Goal: Information Seeking & Learning: Learn about a topic

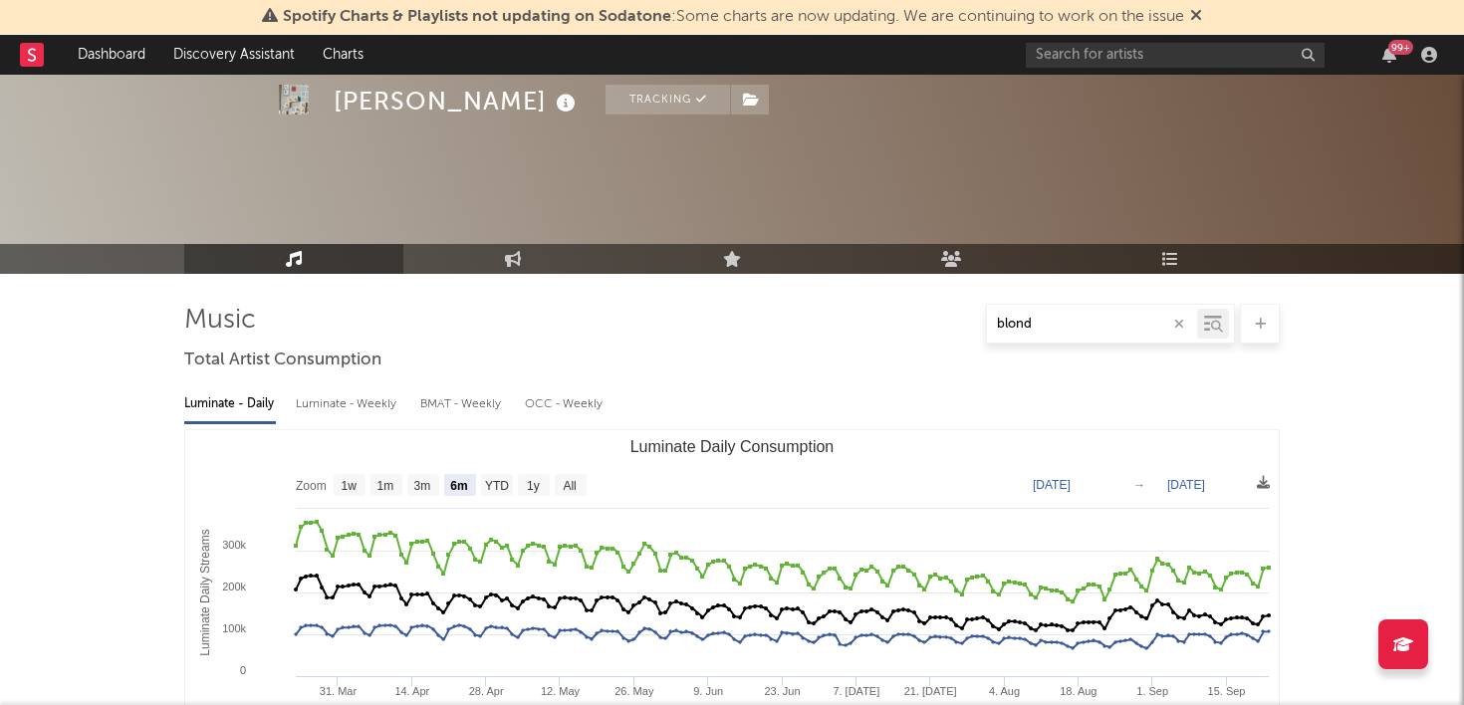
select select "6m"
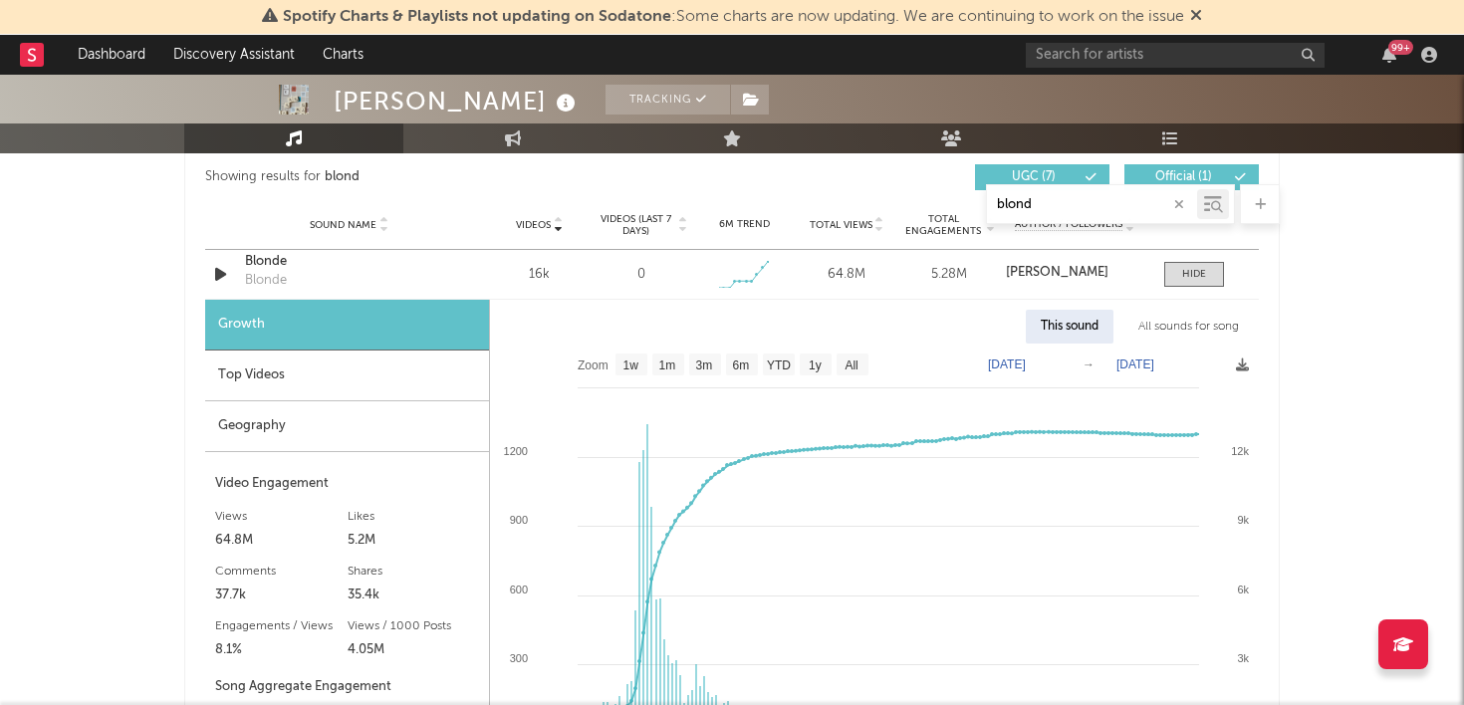
scroll to position [1051, 0]
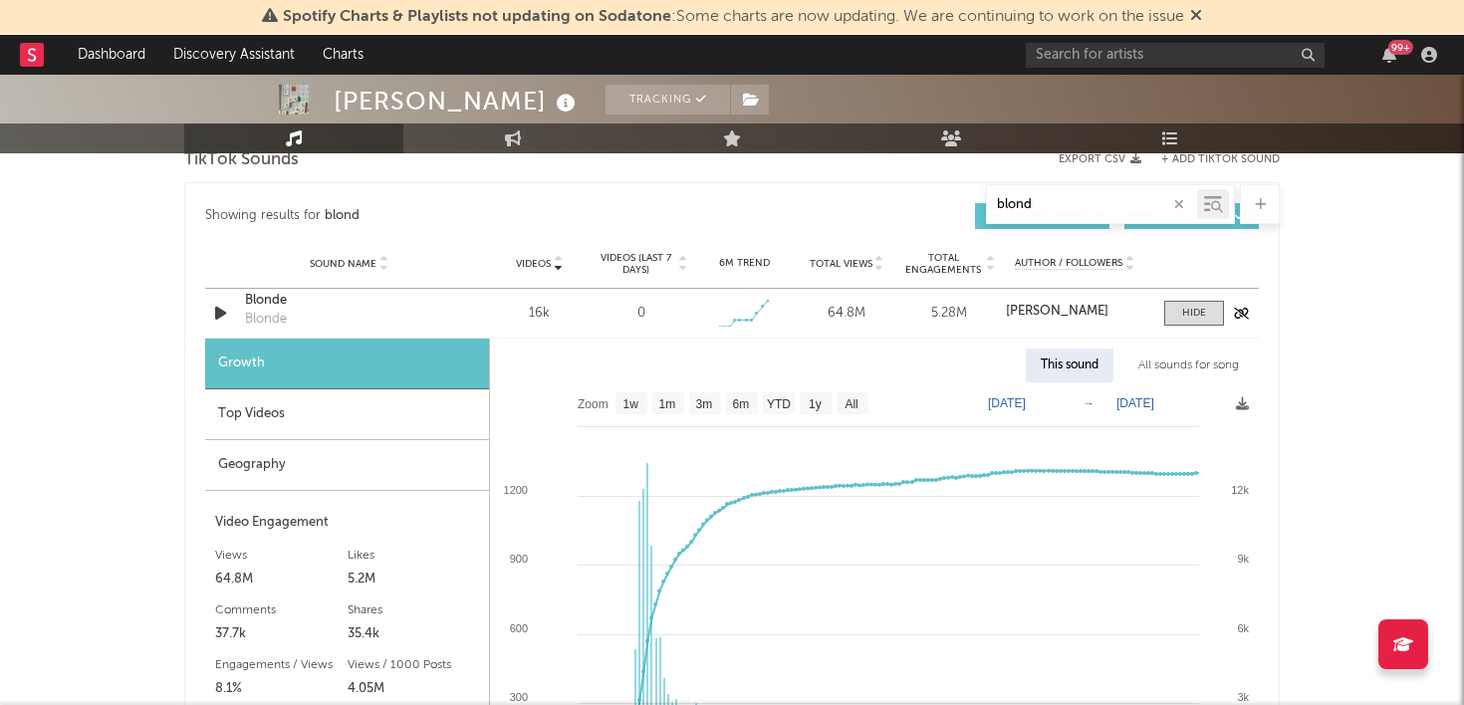
click at [1188, 299] on div "Sound Name Blonde Blonde Videos 16k Videos (last 7 days) 0 Weekly Growth % - 10…" at bounding box center [731, 313] width 1053 height 49
click at [1189, 307] on div at bounding box center [1194, 313] width 24 height 15
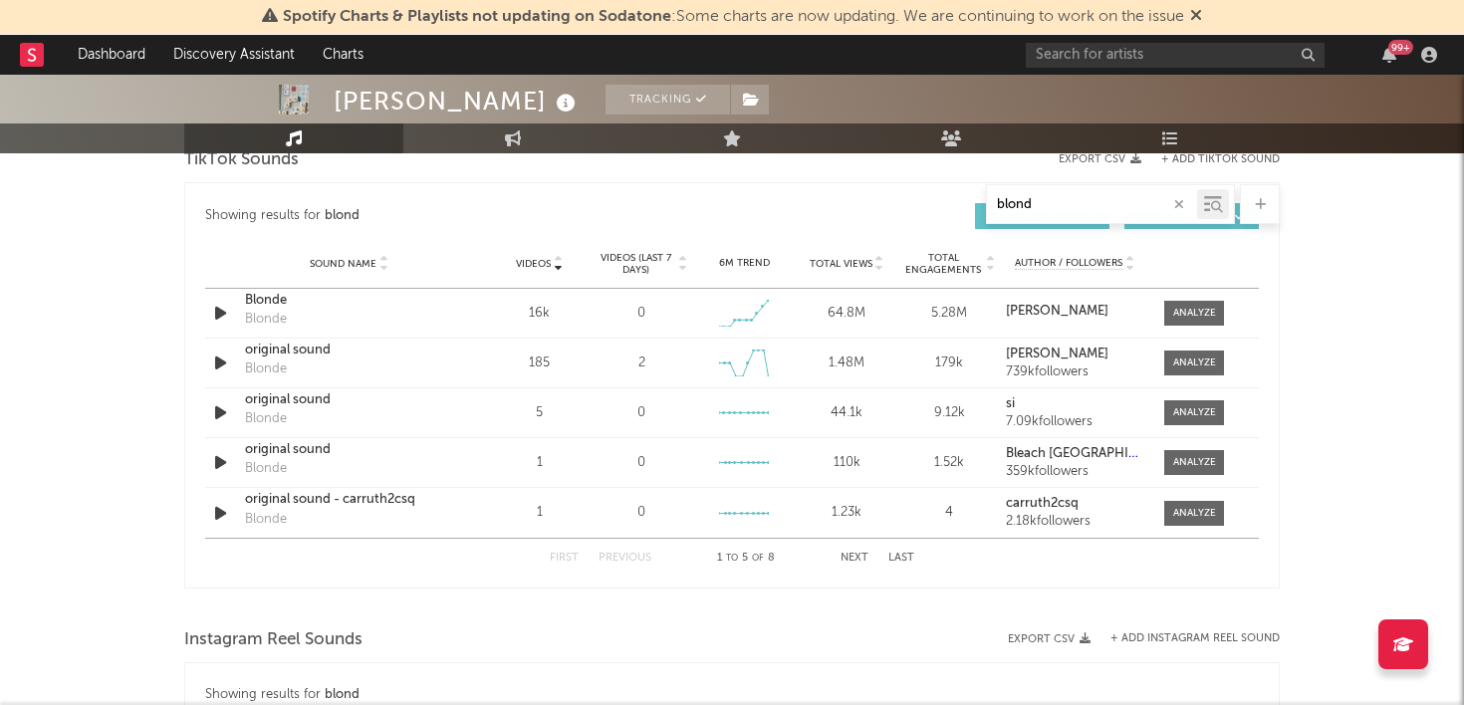
drag, startPoint x: 1060, startPoint y: 206, endPoint x: 858, endPoint y: 176, distance: 204.3
click at [858, 176] on div "Music blond Total Artist Consumption Luminate - Daily Luminate - Weekly BMAT - …" at bounding box center [731, 345] width 1095 height 2186
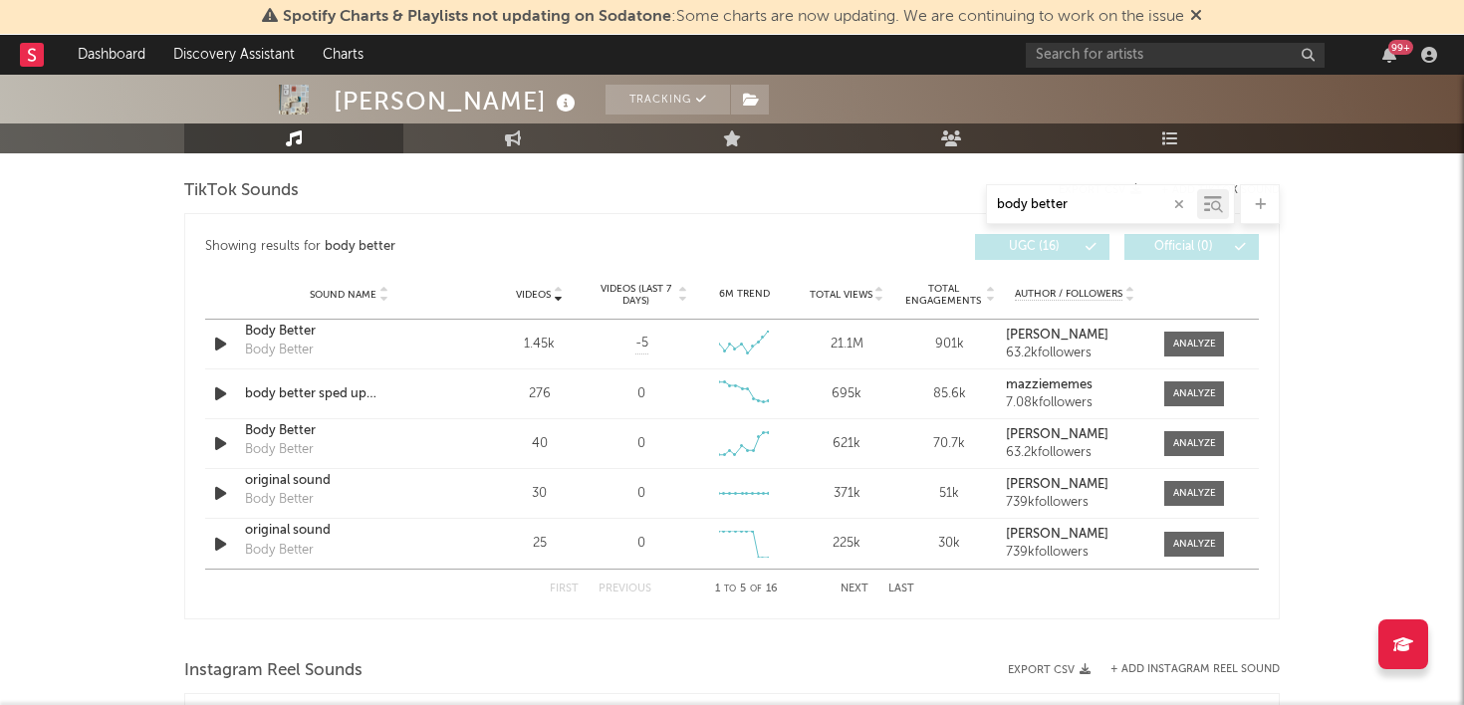
scroll to position [1229, 0]
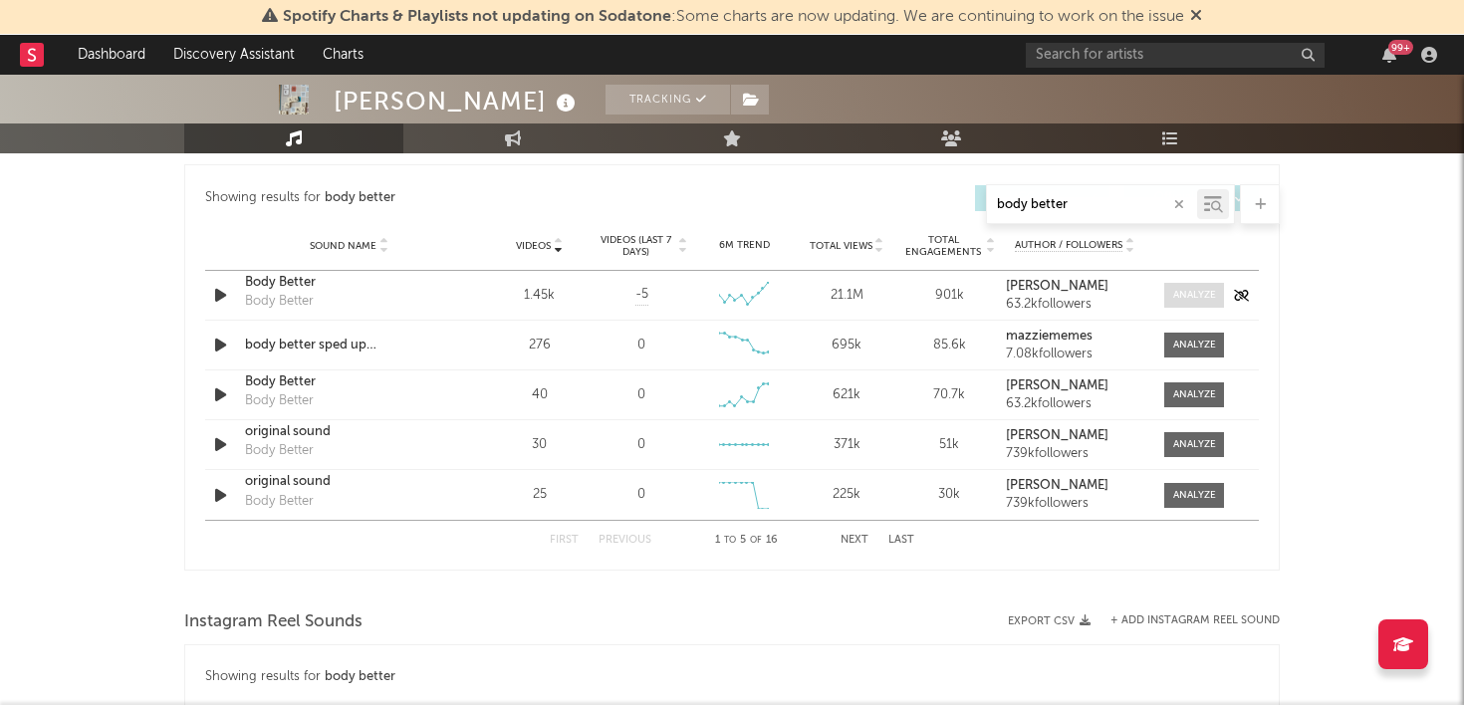
type input "body better"
click at [1197, 294] on div at bounding box center [1194, 295] width 43 height 15
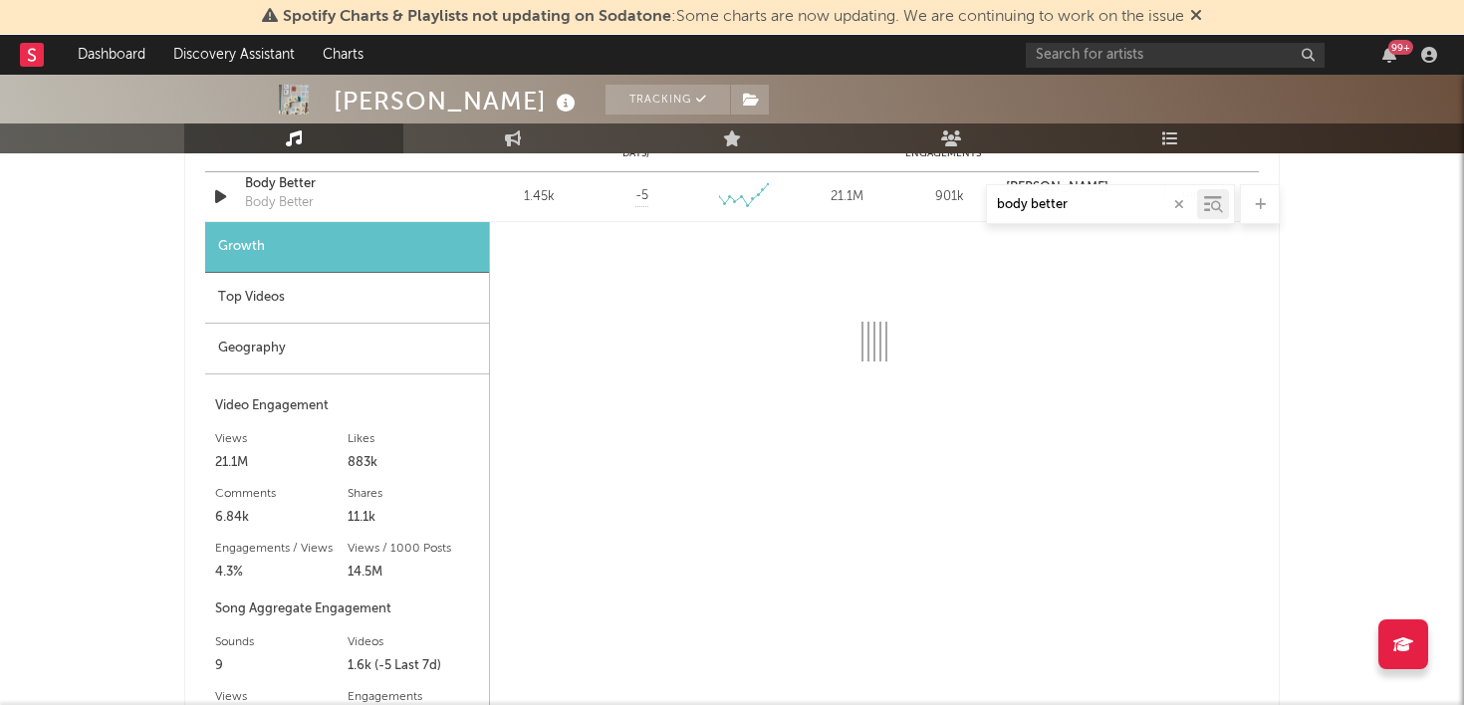
scroll to position [1325, 0]
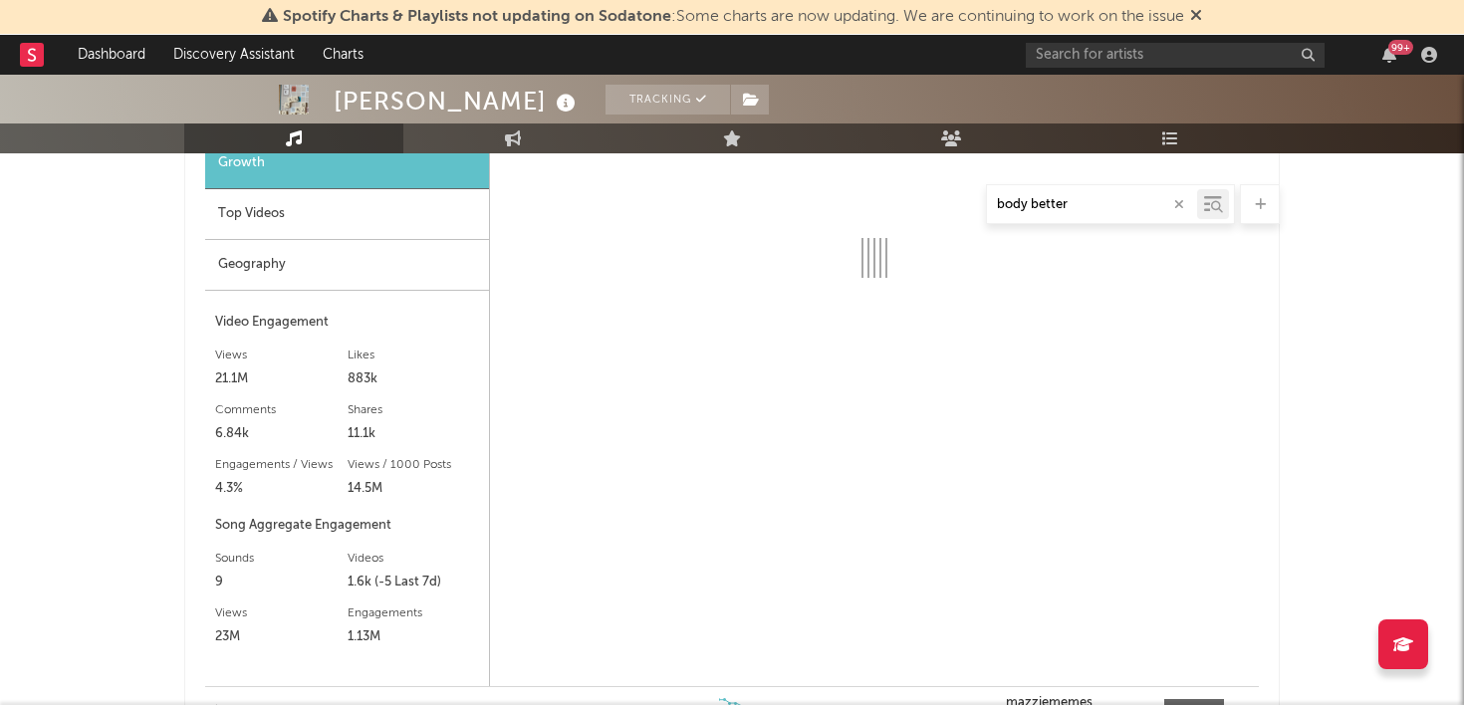
select select "6m"
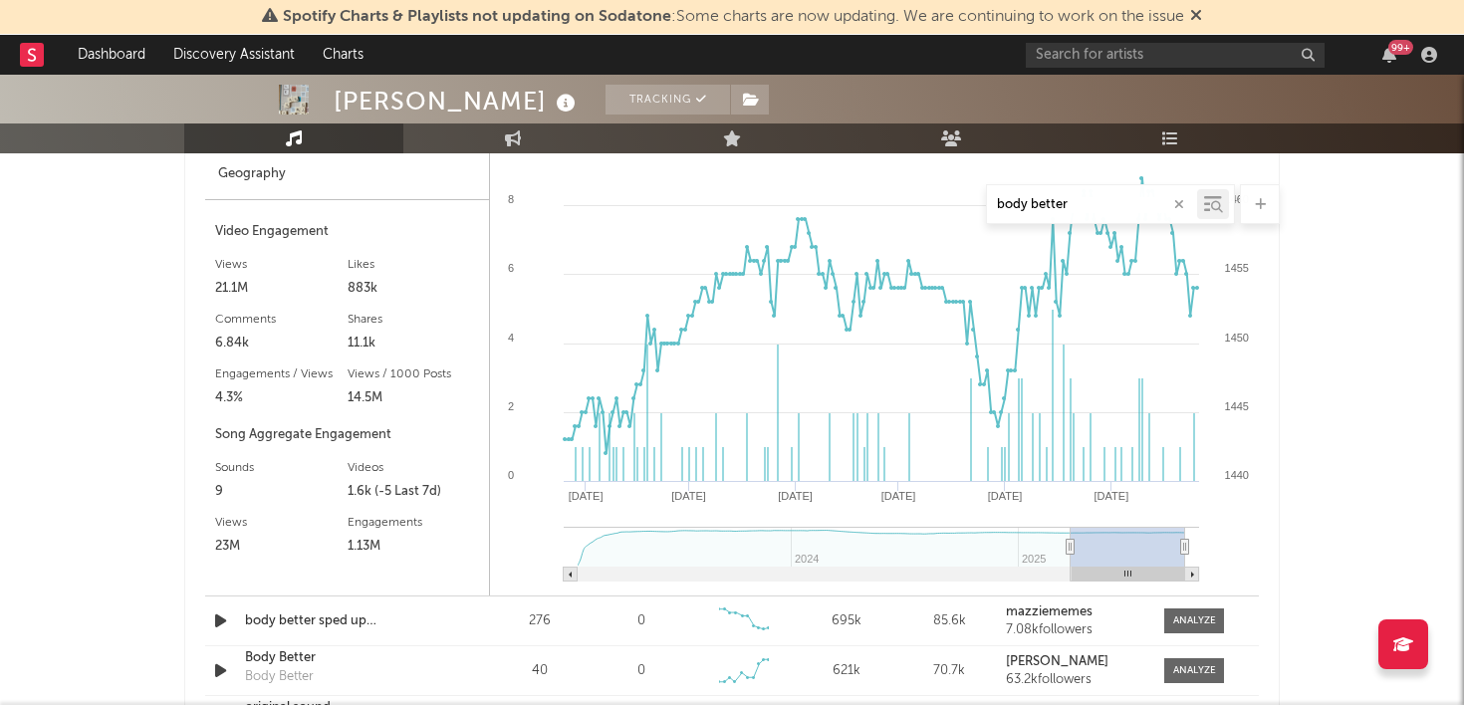
scroll to position [1442, 0]
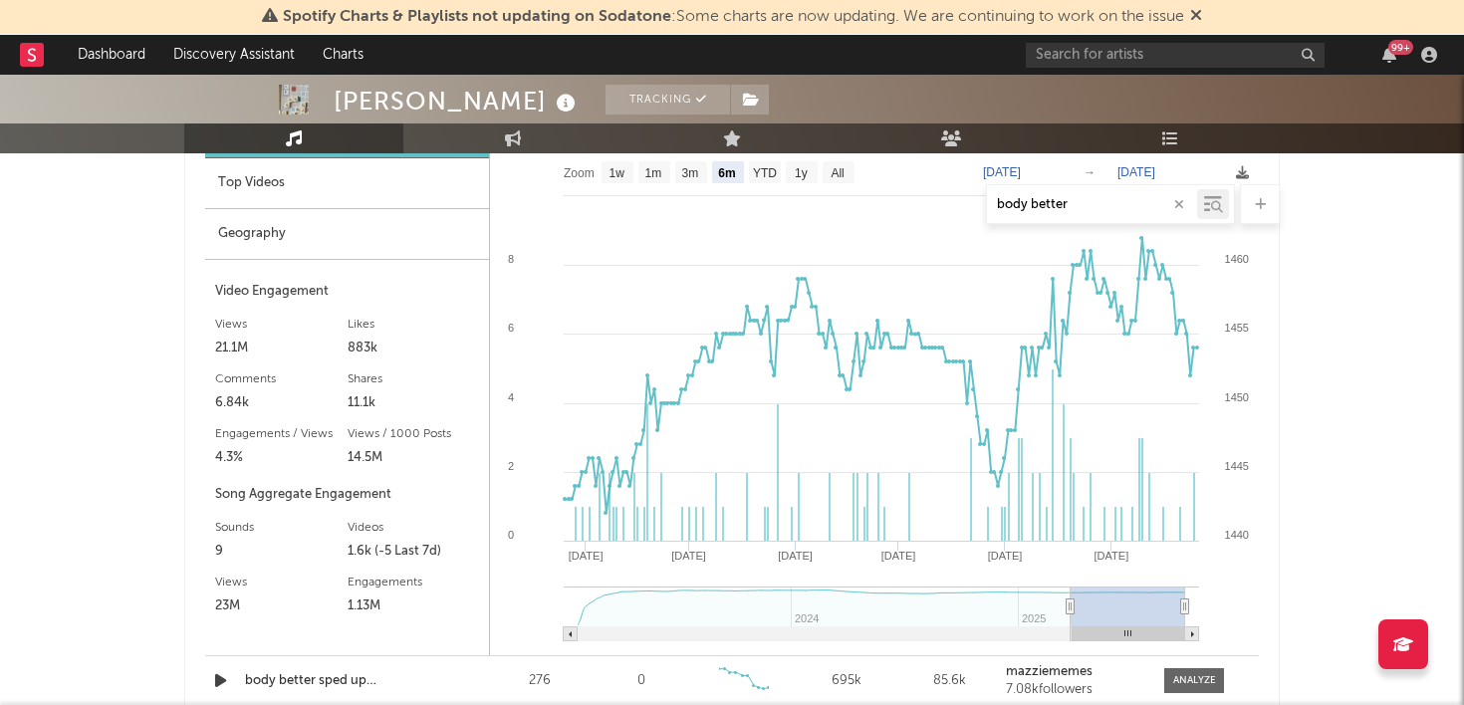
type input "[DATE]"
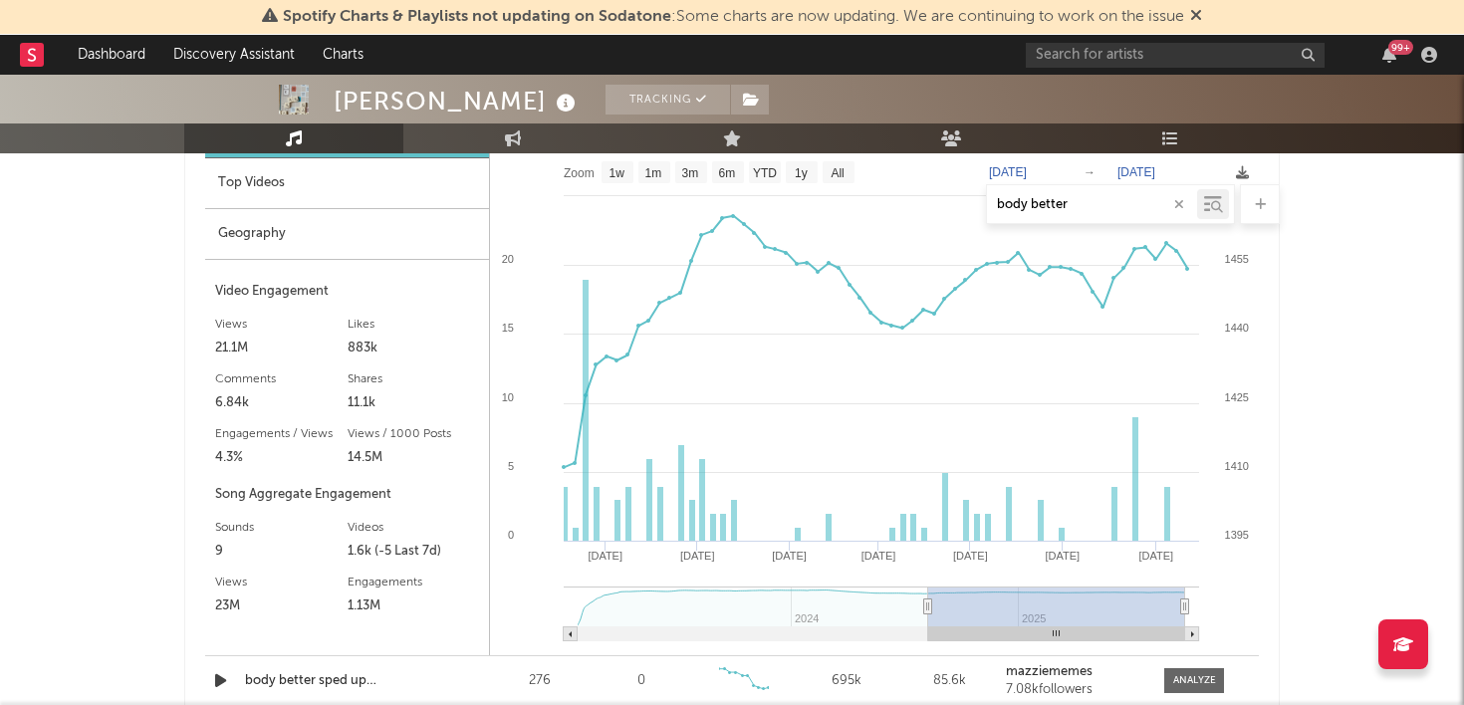
drag, startPoint x: 1029, startPoint y: 602, endPoint x: 928, endPoint y: 599, distance: 100.6
click at [928, 599] on icon at bounding box center [928, 606] width 8 height 15
click at [837, 175] on text "All" at bounding box center [836, 173] width 13 height 14
select select "All"
type input "[DATE]"
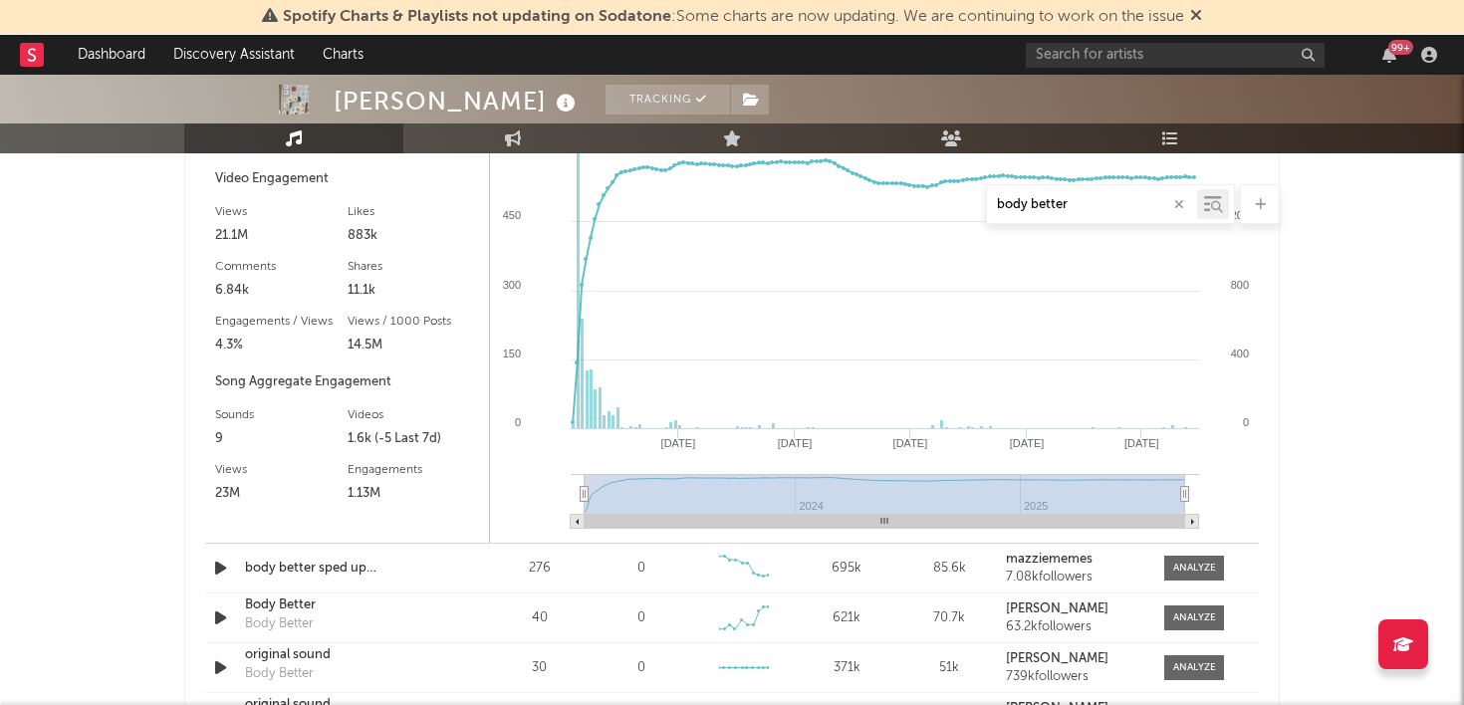
scroll to position [1555, 0]
click at [1185, 487] on icon at bounding box center [1185, 493] width 8 height 15
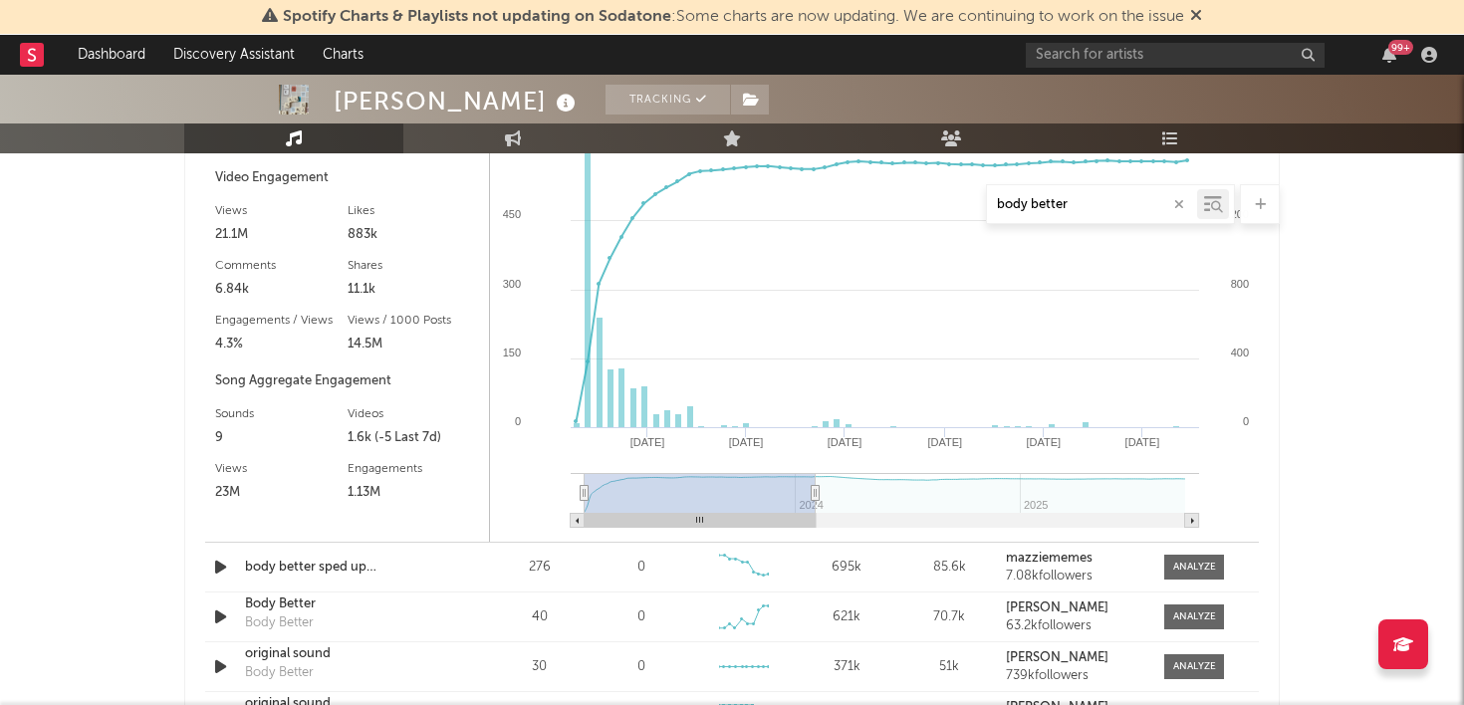
type input "[DATE]"
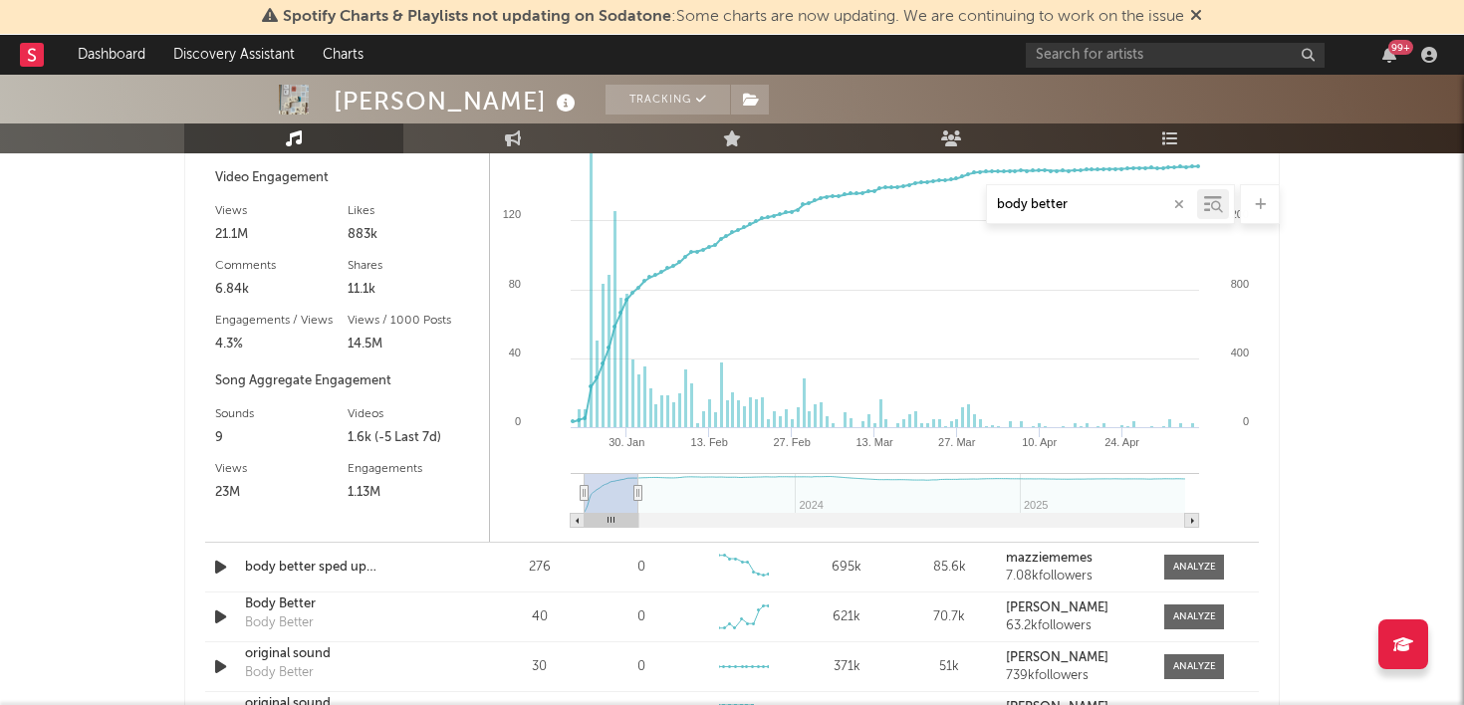
select select "3m"
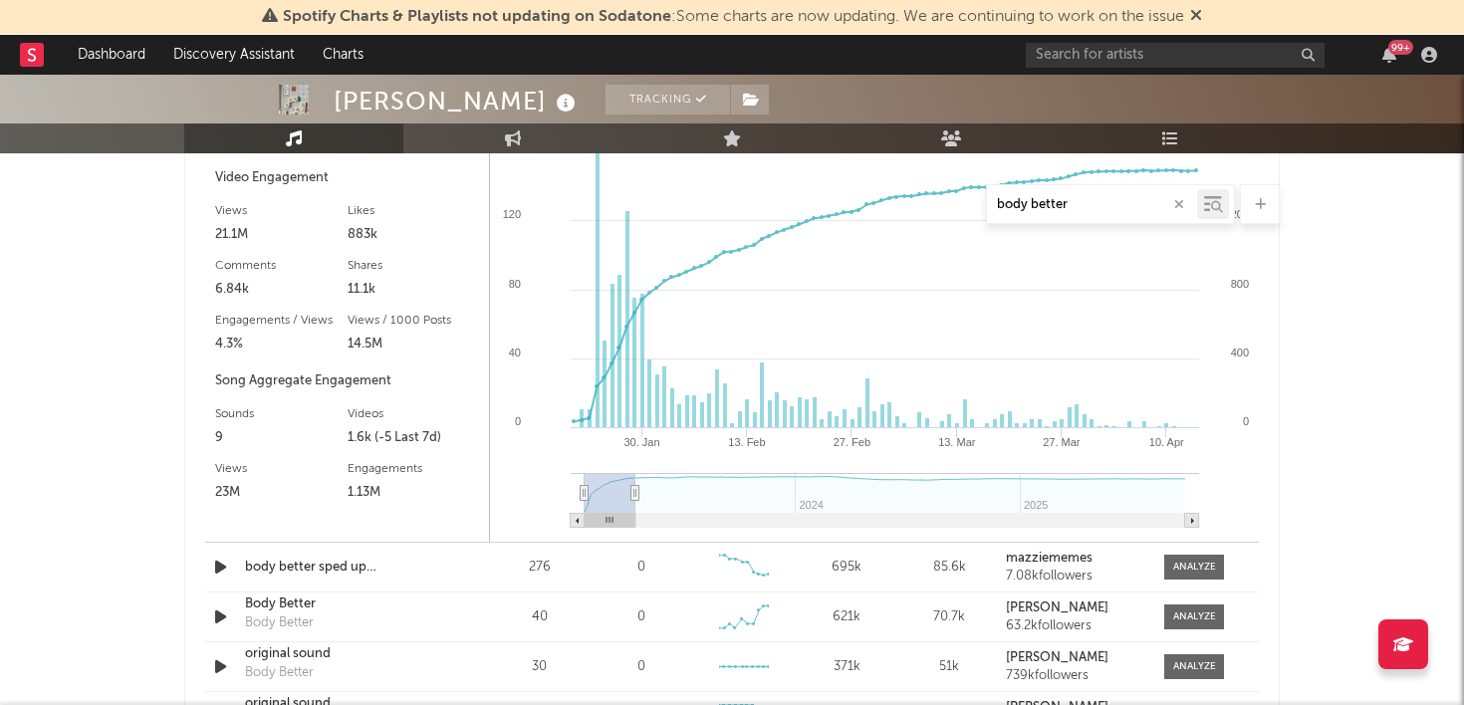
type input "[DATE]"
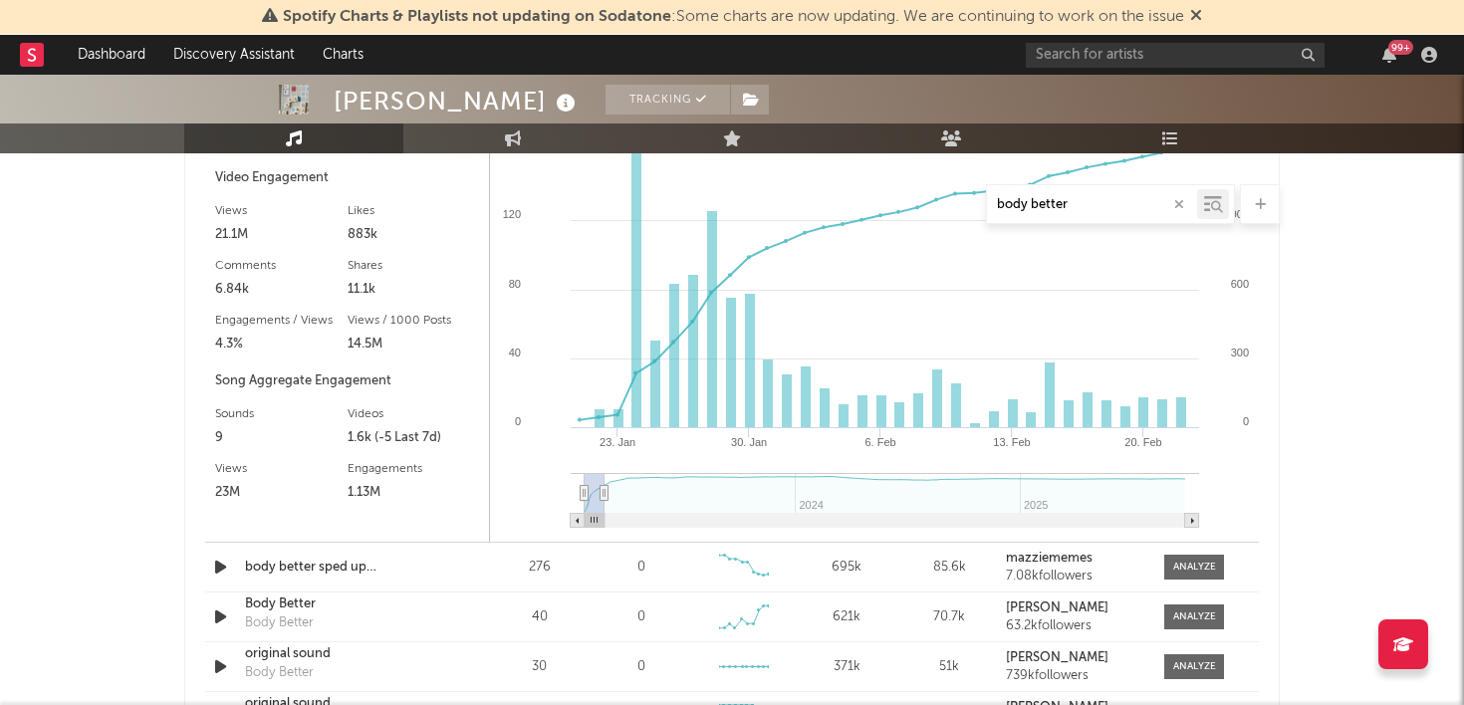
select select "1m"
type input "[DATE]"
drag, startPoint x: 1185, startPoint y: 487, endPoint x: 596, endPoint y: 498, distance: 588.5
click at [600, 498] on icon at bounding box center [604, 493] width 8 height 15
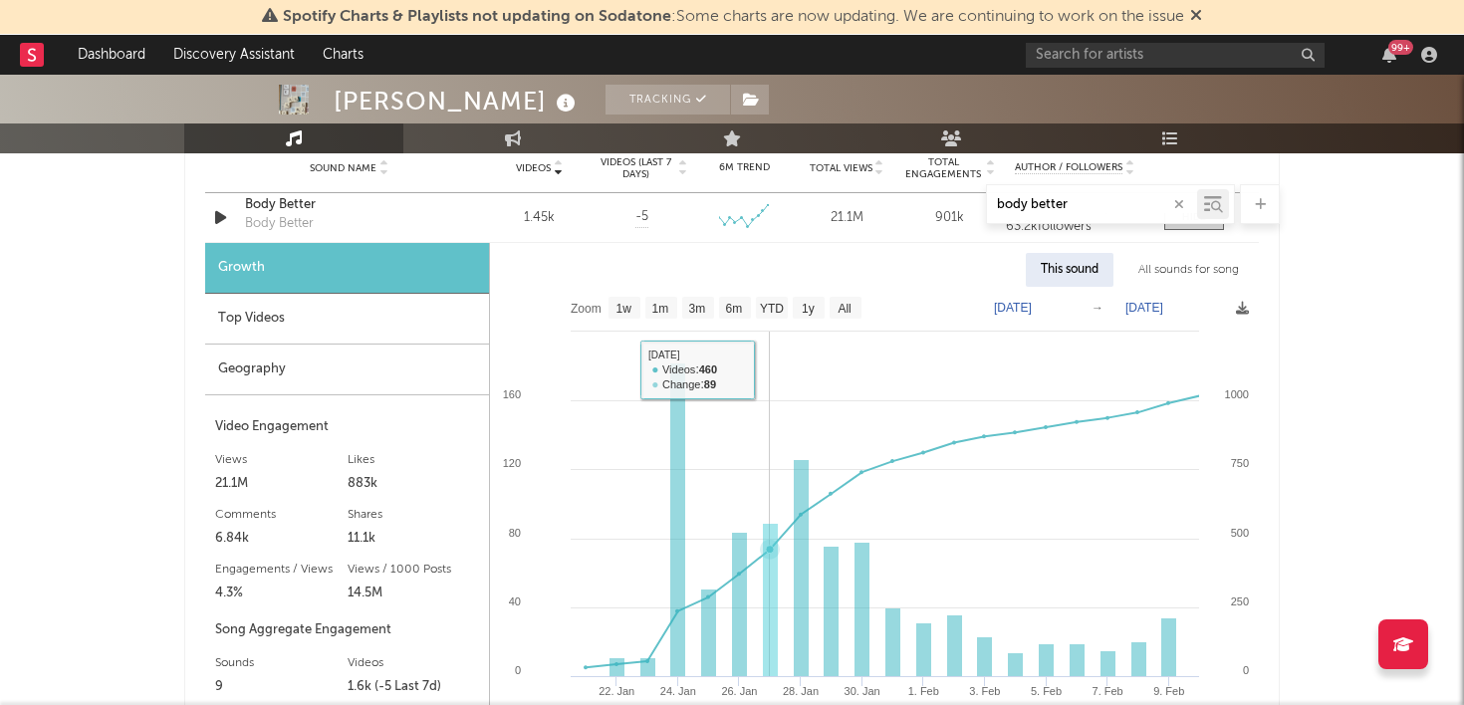
scroll to position [1341, 0]
